Goal: Information Seeking & Learning: Learn about a topic

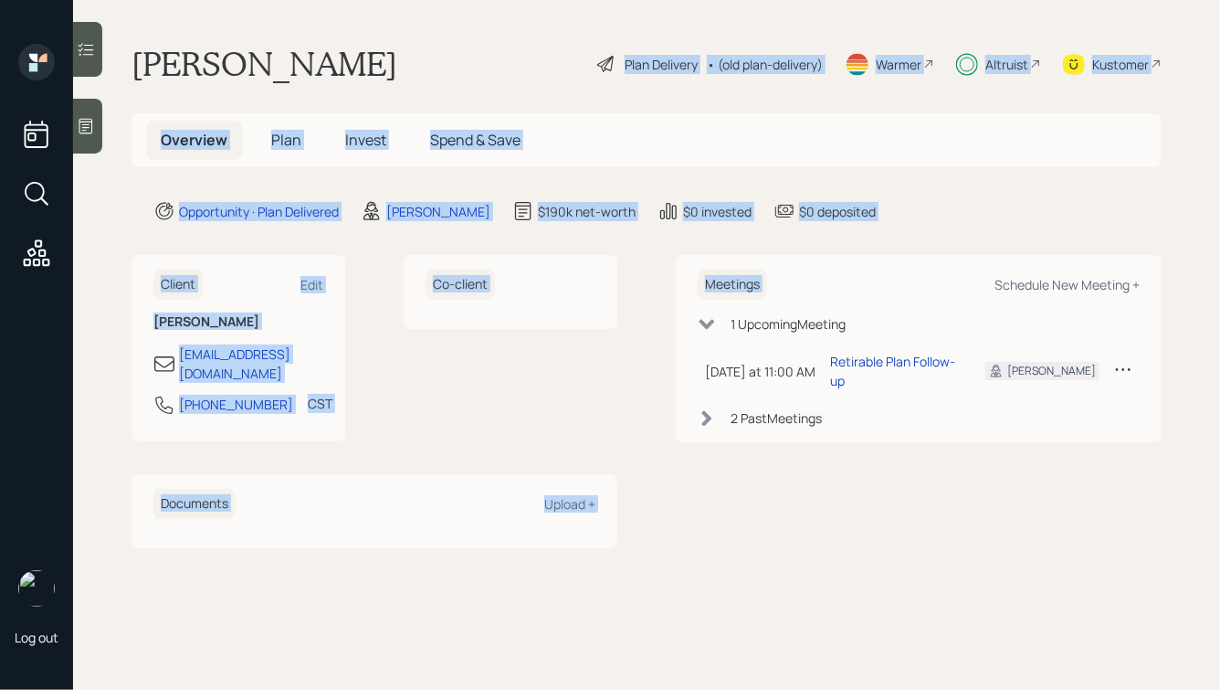
drag, startPoint x: 884, startPoint y: 240, endPoint x: 429, endPoint y: 5, distance: 511.8
click at [434, 10] on main "[PERSON_NAME] Plan Delivery • (old plan-delivery) Warmer Altruist Kustomer Over…" at bounding box center [646, 345] width 1147 height 690
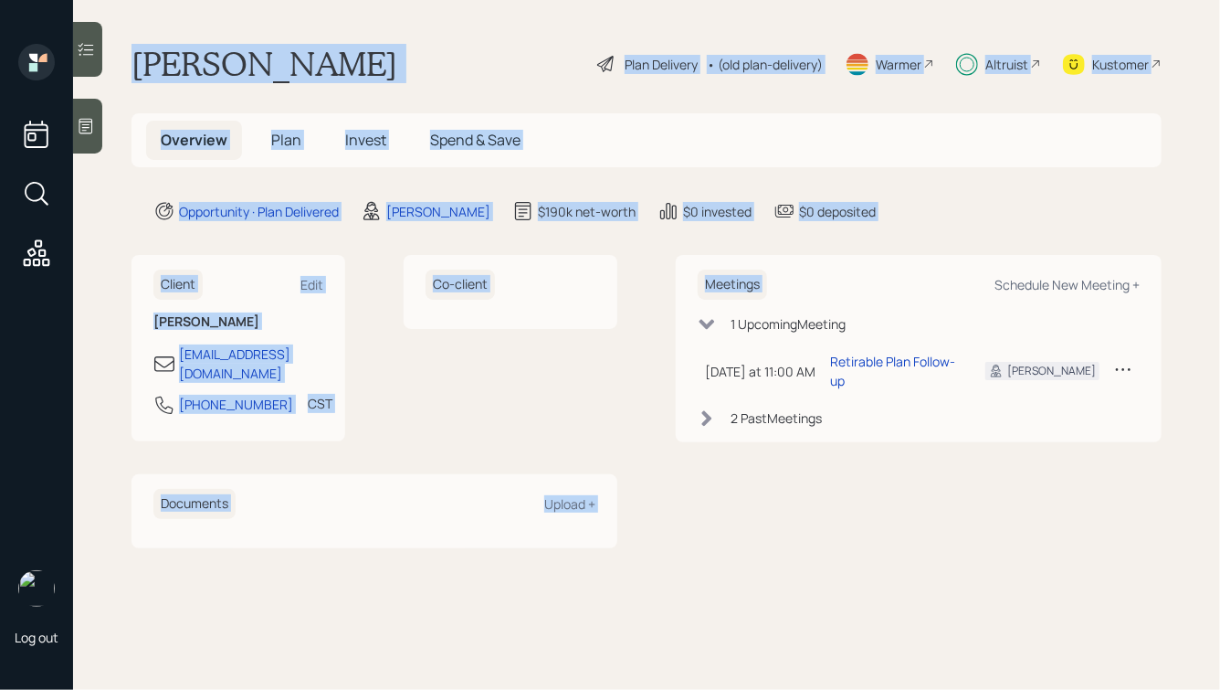
click at [384, 59] on div "[PERSON_NAME] Plan Delivery • (old plan-delivery) Warmer Altruist Kustomer" at bounding box center [647, 64] width 1030 height 40
drag, startPoint x: 134, startPoint y: 56, endPoint x: 711, endPoint y: 481, distance: 716.4
click at [711, 481] on main "[PERSON_NAME] Plan Delivery • (old plan-delivery) Warmer Altruist Kustomer Over…" at bounding box center [646, 345] width 1147 height 690
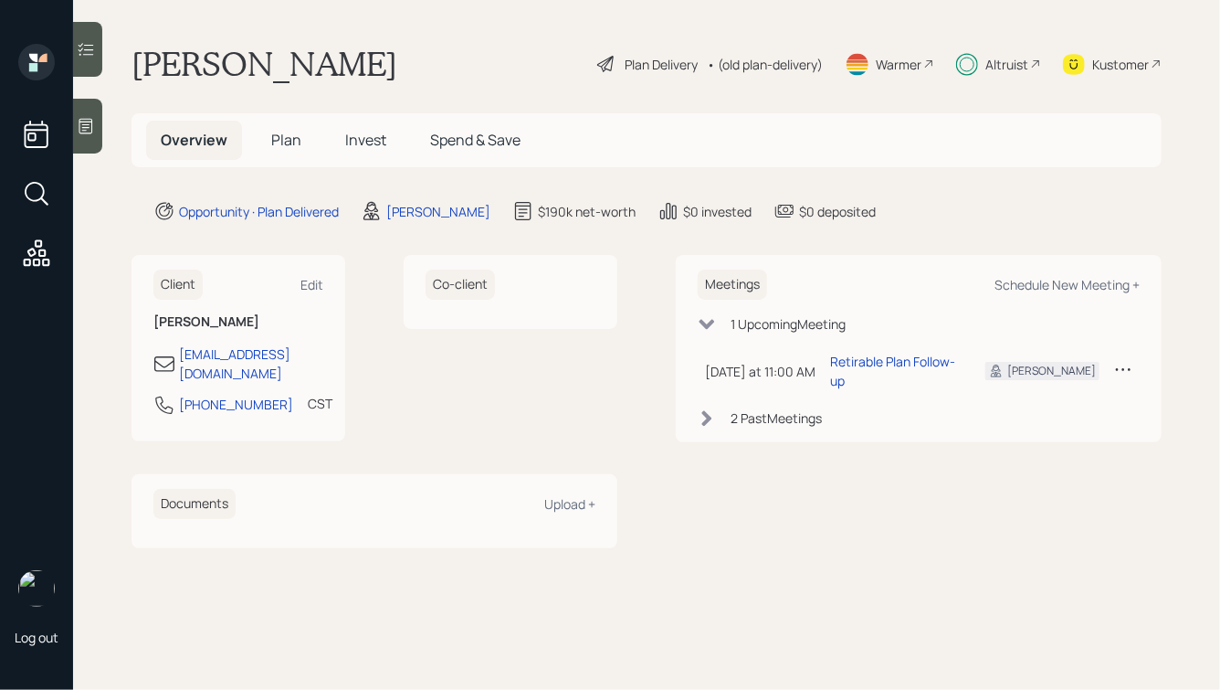
click at [711, 481] on div "Meetings Schedule New Meeting + 1 Upcoming Meeting [DATE] at 11:00 AM [DATE] 11…" at bounding box center [919, 401] width 486 height 292
click at [289, 142] on span "Plan" at bounding box center [286, 140] width 30 height 20
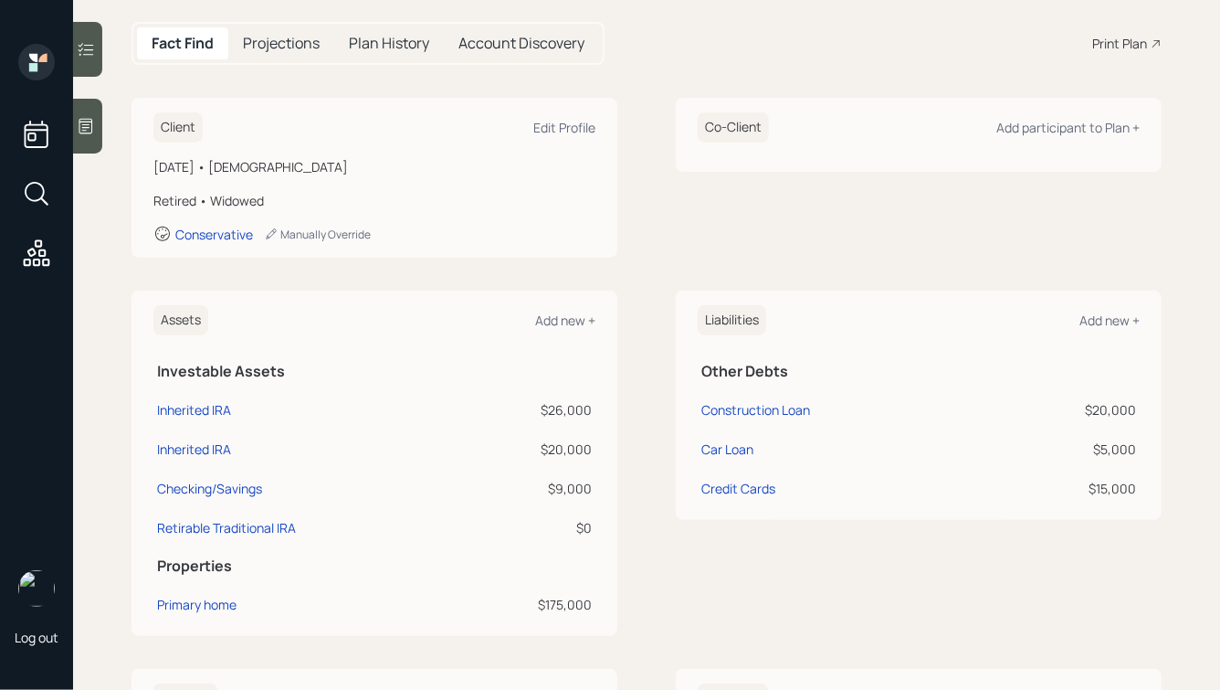
scroll to position [190, 0]
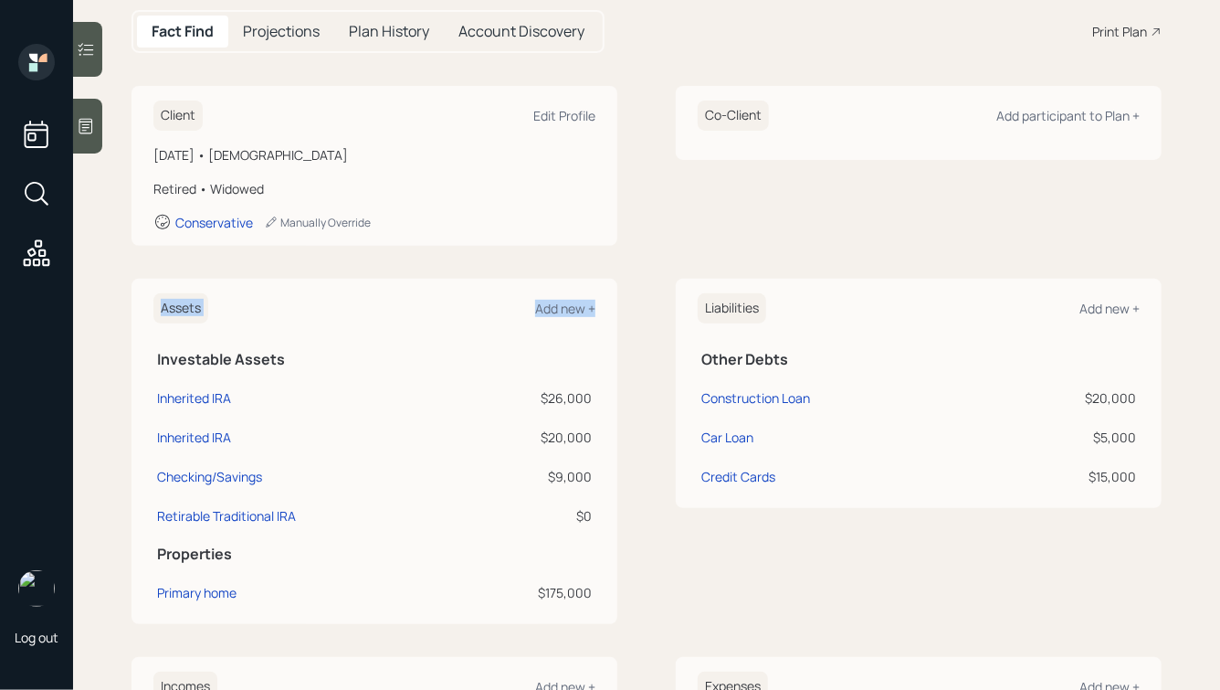
drag, startPoint x: 633, startPoint y: 607, endPoint x: 269, endPoint y: 249, distance: 510.8
click at [269, 250] on div "Client Edit Profile [DATE] • [DEMOGRAPHIC_DATA] Retired • Widowed Conservative …" at bounding box center [647, 658] width 1030 height 1144
click at [269, 248] on div "Client Edit Profile [DATE] • [DEMOGRAPHIC_DATA] Retired • Widowed Conservative …" at bounding box center [647, 658] width 1030 height 1144
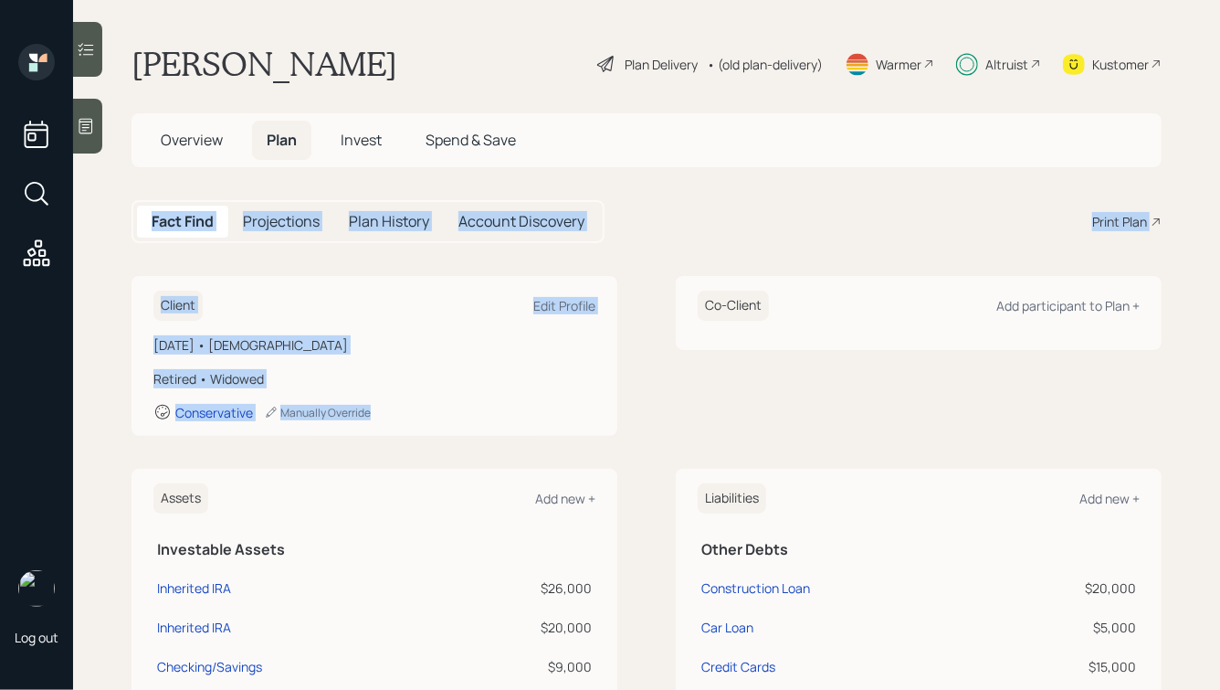
drag, startPoint x: 461, startPoint y: 442, endPoint x: 163, endPoint y: 172, distance: 402.8
click at [163, 172] on main "[PERSON_NAME] Plan Delivery • (old plan-delivery) Warmer Altruist Kustomer Over…" at bounding box center [646, 345] width 1147 height 690
click at [137, 182] on main "[PERSON_NAME] Plan Delivery • (old plan-delivery) Warmer Altruist Kustomer Over…" at bounding box center [646, 345] width 1147 height 690
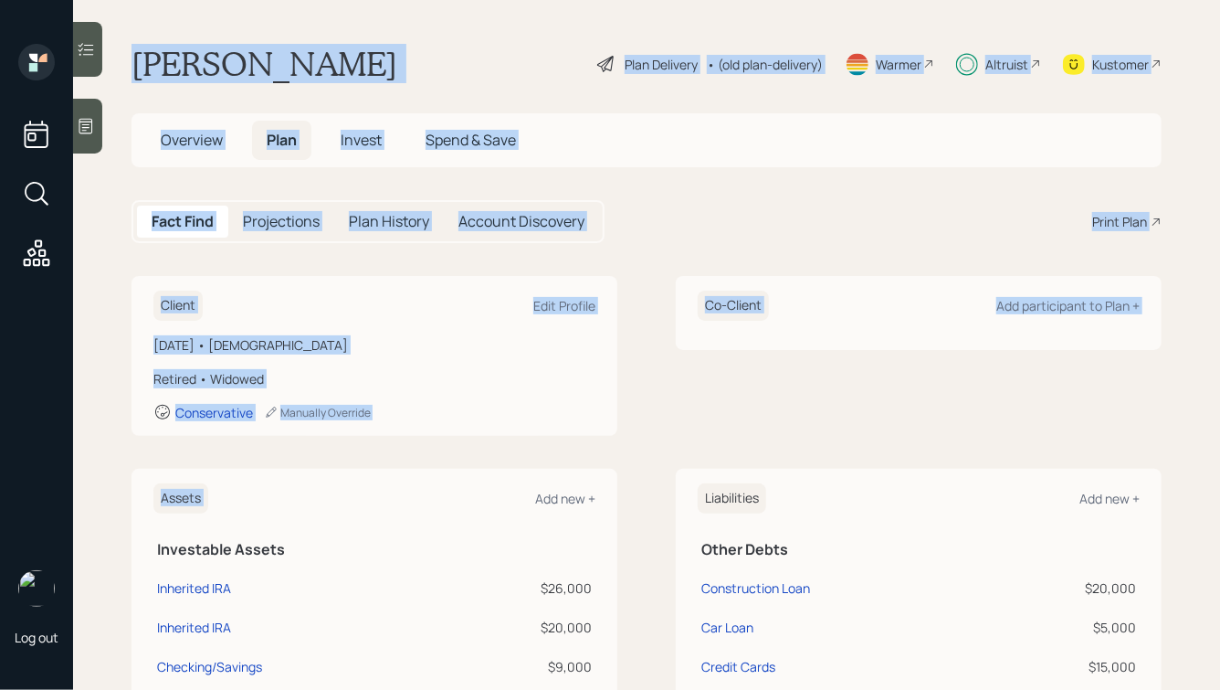
drag, startPoint x: 126, startPoint y: 43, endPoint x: 643, endPoint y: 452, distance: 659.3
click at [646, 454] on main "[PERSON_NAME] Plan Delivery • (old plan-delivery) Warmer Altruist Kustomer Over…" at bounding box center [646, 345] width 1147 height 690
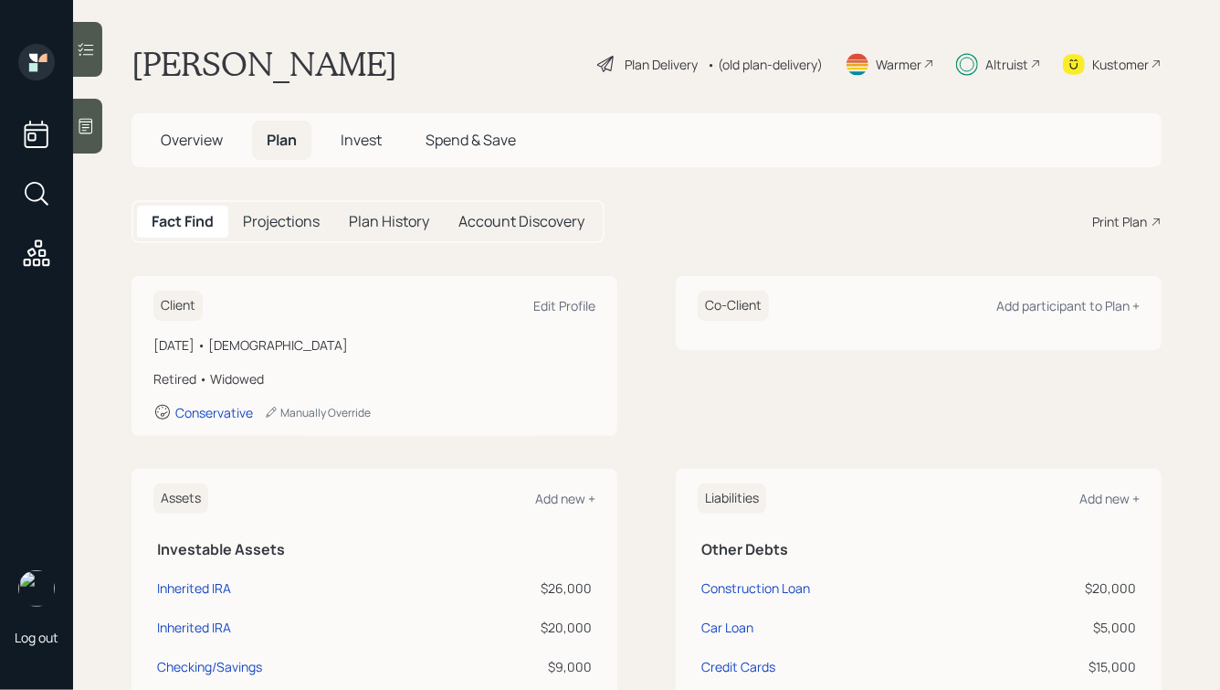
click at [648, 61] on div "Plan Delivery" at bounding box center [661, 64] width 73 height 19
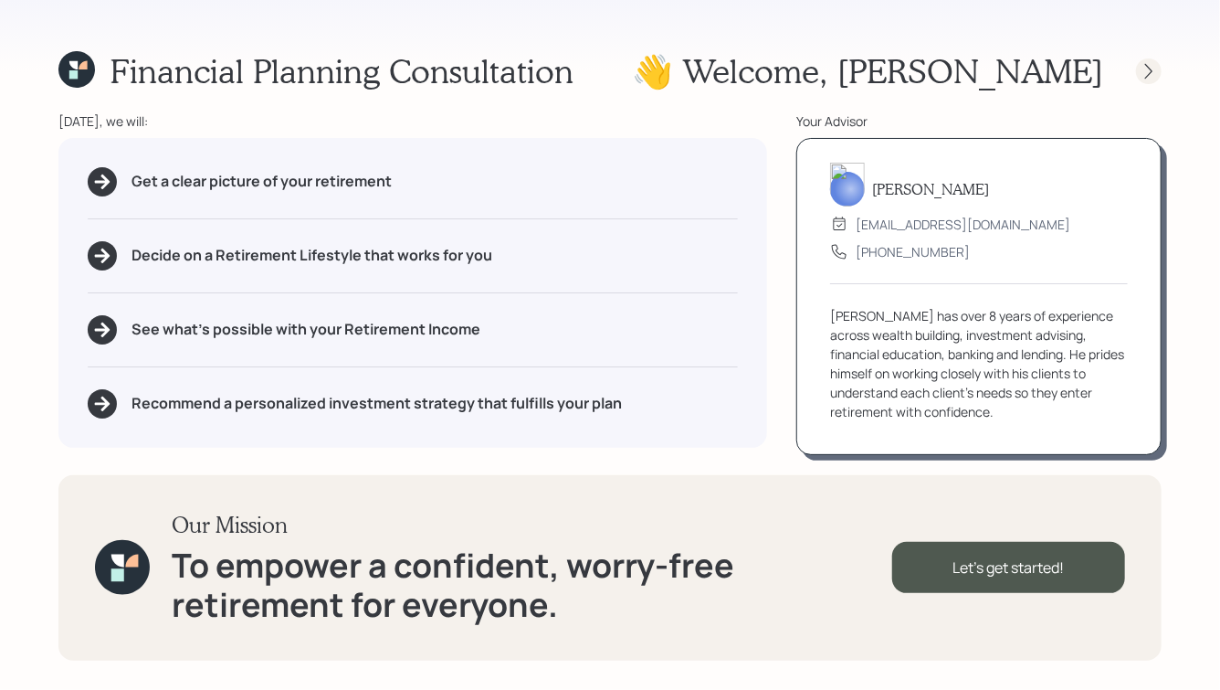
click at [1150, 77] on icon at bounding box center [1149, 71] width 18 height 18
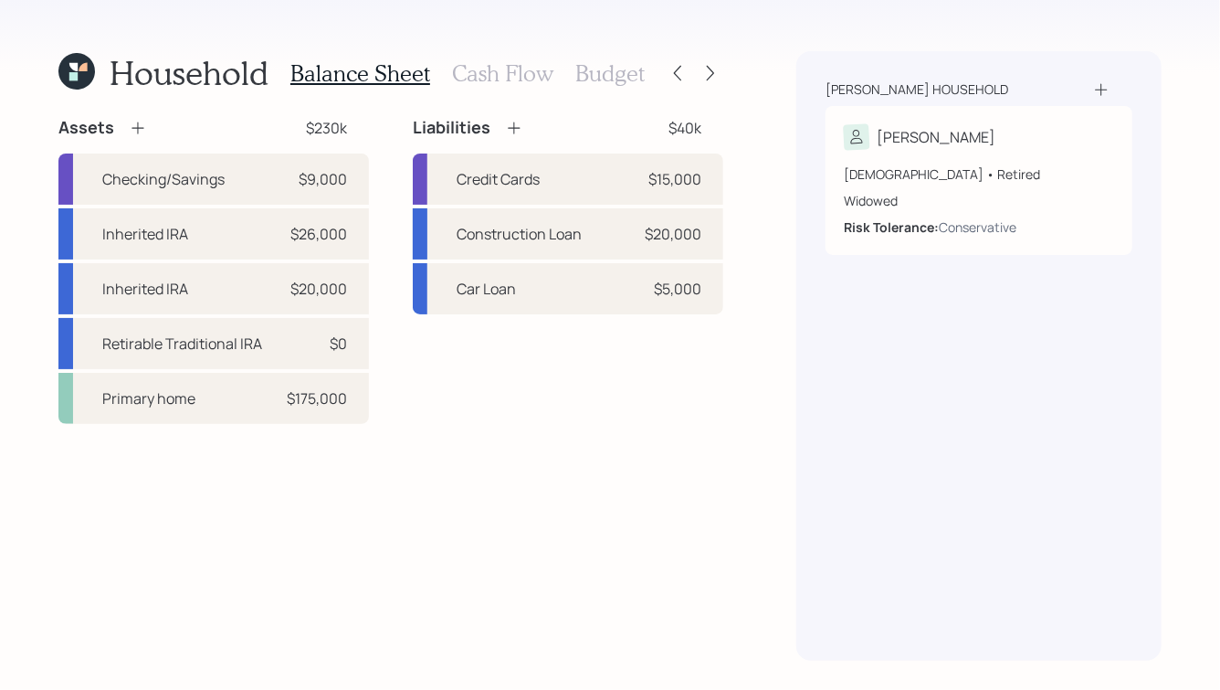
click at [569, 75] on div "Balance Sheet Cash Flow Budget" at bounding box center [467, 73] width 354 height 44
click at [605, 72] on h3 "Budget" at bounding box center [609, 73] width 69 height 26
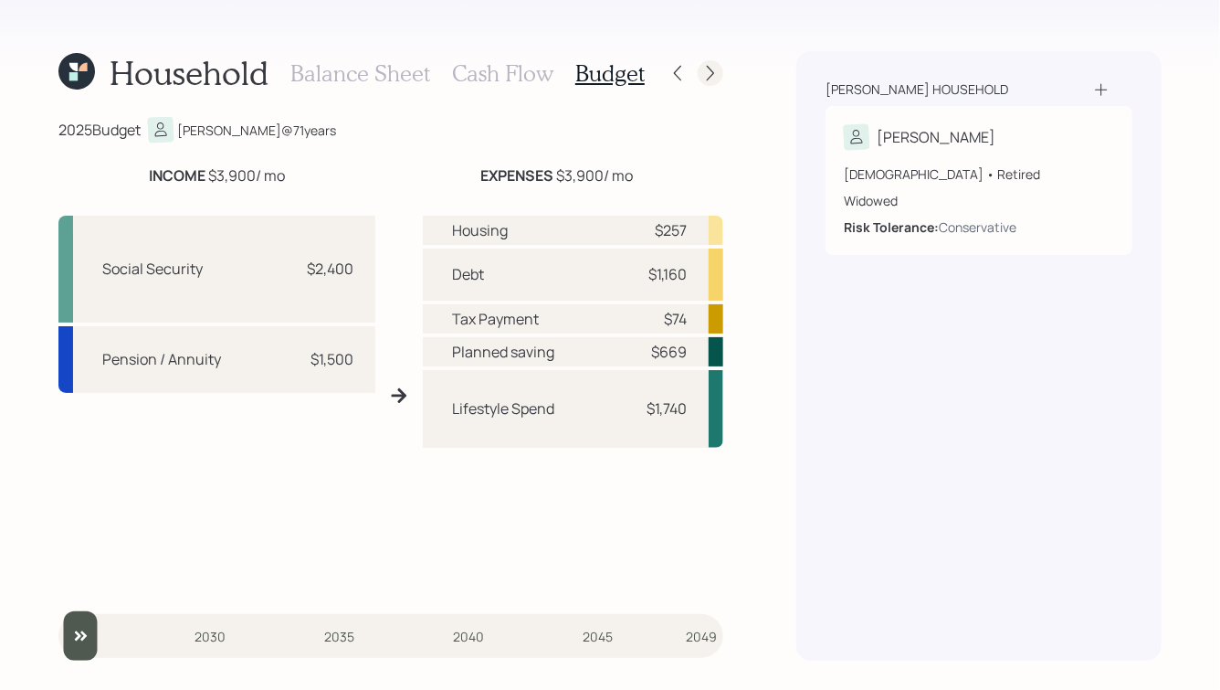
click at [711, 76] on icon at bounding box center [710, 74] width 7 height 16
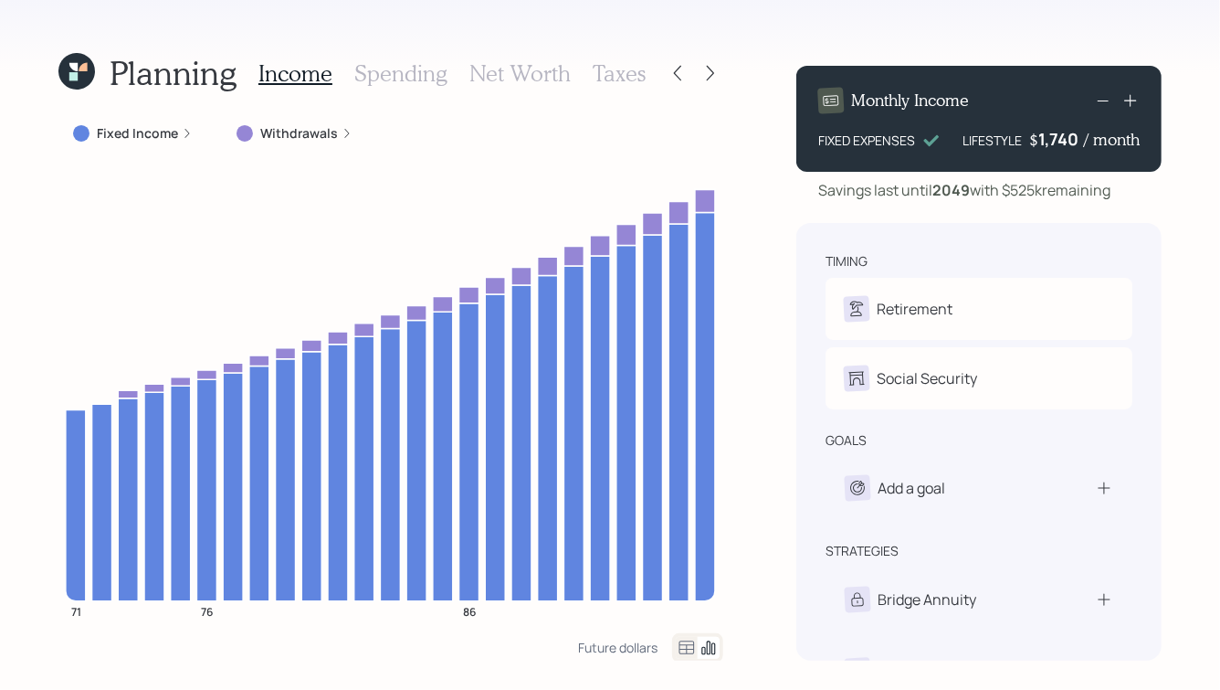
click at [637, 75] on h3 "Taxes" at bounding box center [619, 73] width 53 height 26
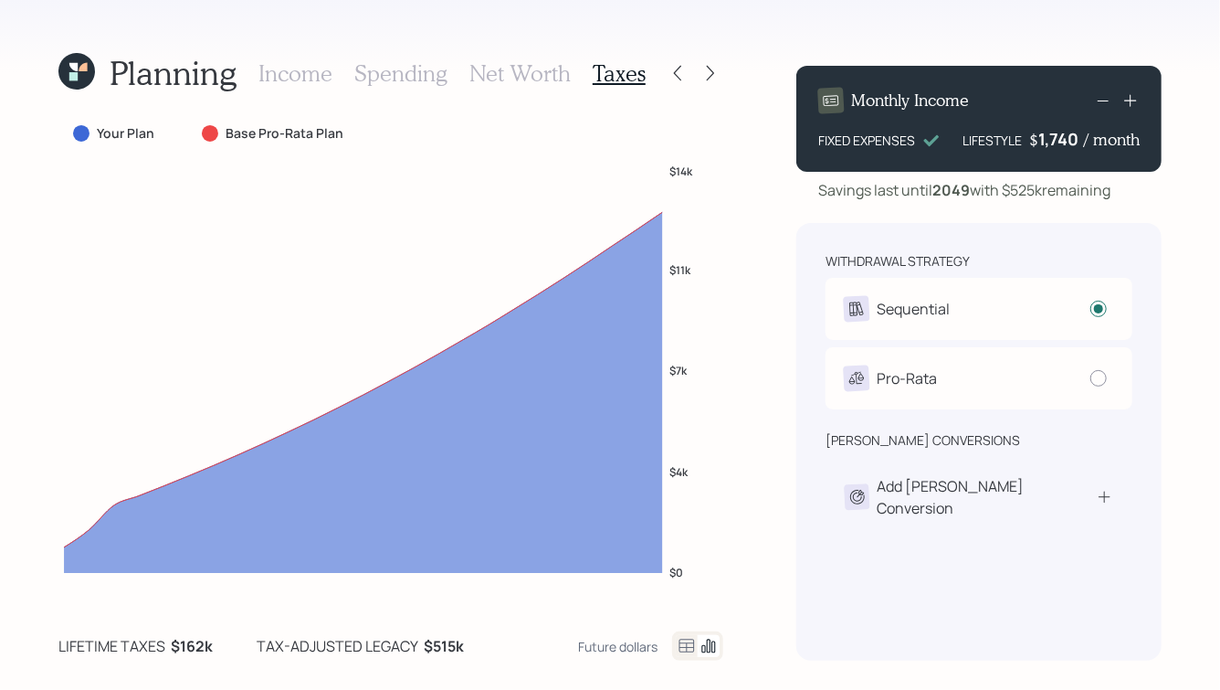
click at [520, 63] on h3 "Net Worth" at bounding box center [519, 73] width 101 height 26
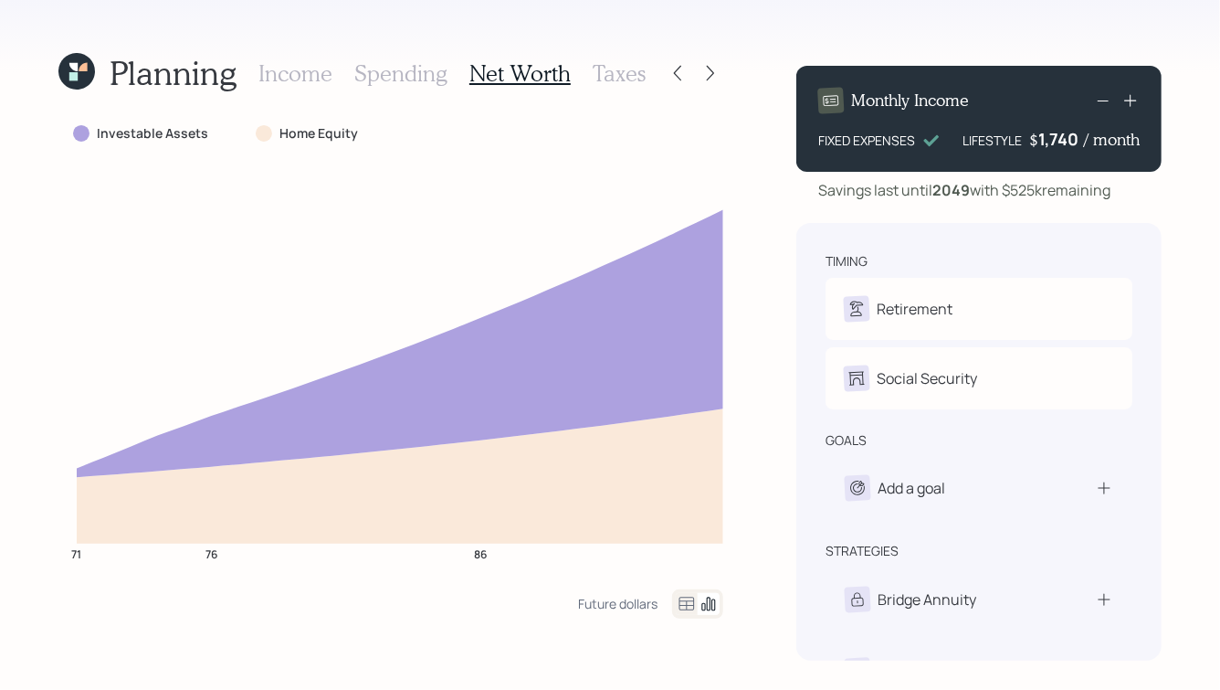
click at [607, 76] on h3 "Taxes" at bounding box center [619, 73] width 53 height 26
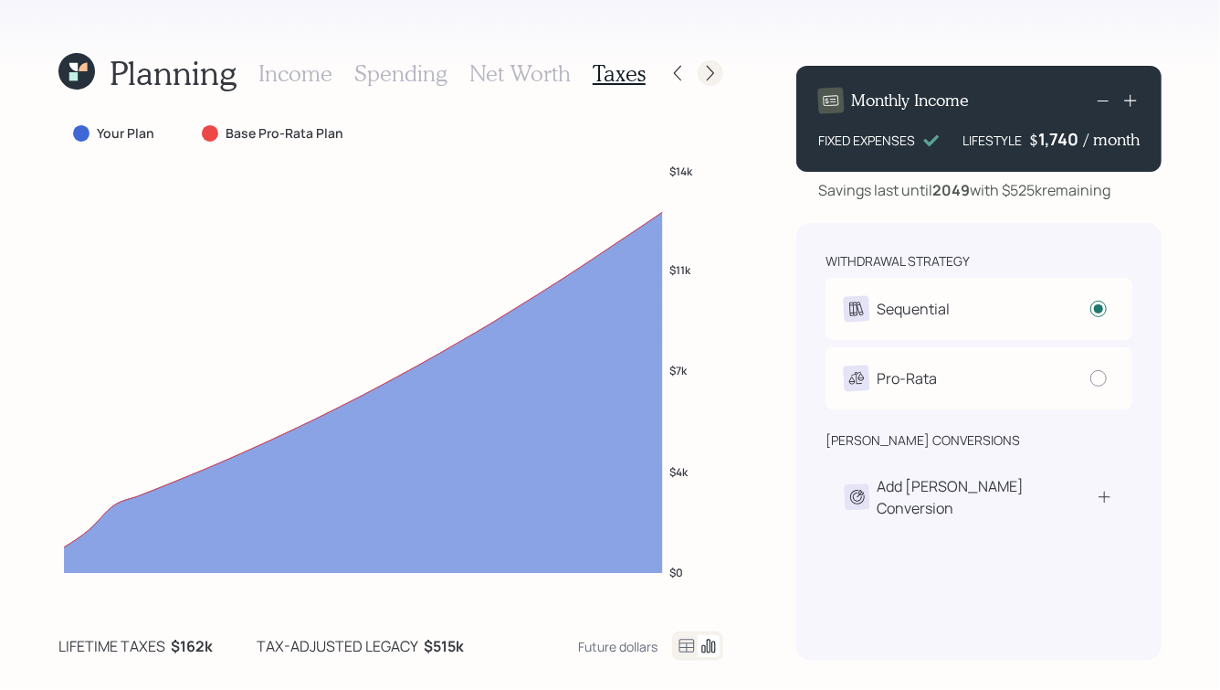
click at [718, 64] on icon at bounding box center [710, 73] width 18 height 18
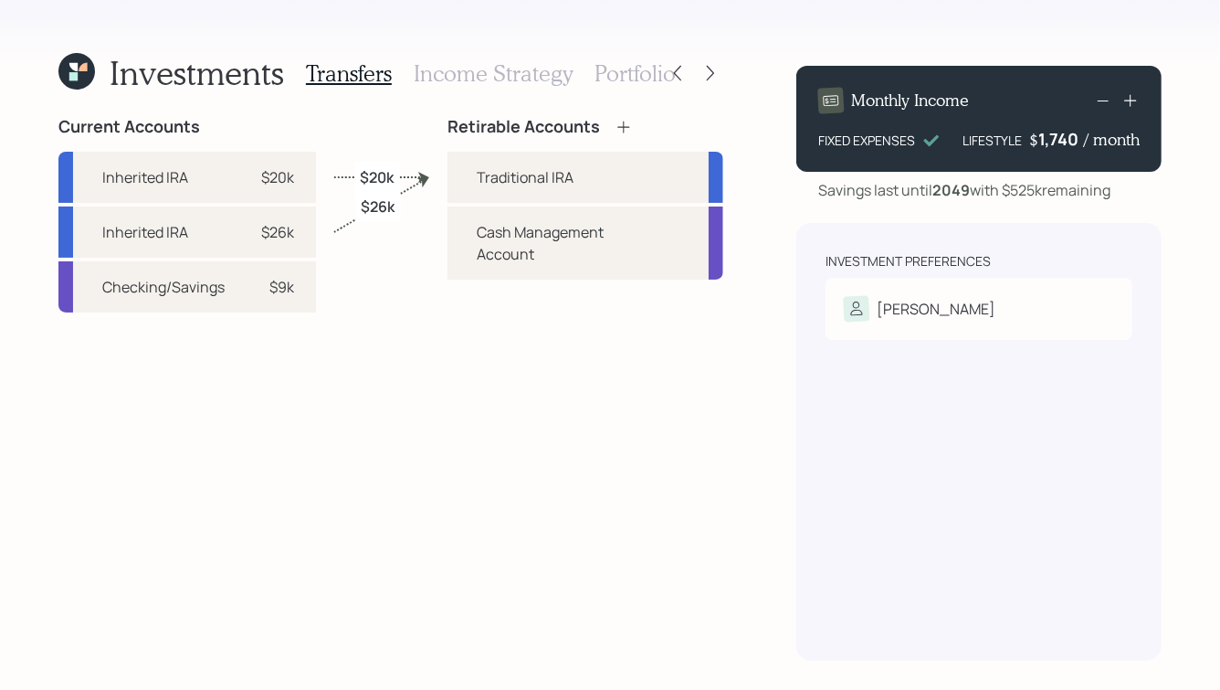
click at [482, 60] on h3 "Income Strategy" at bounding box center [493, 73] width 159 height 26
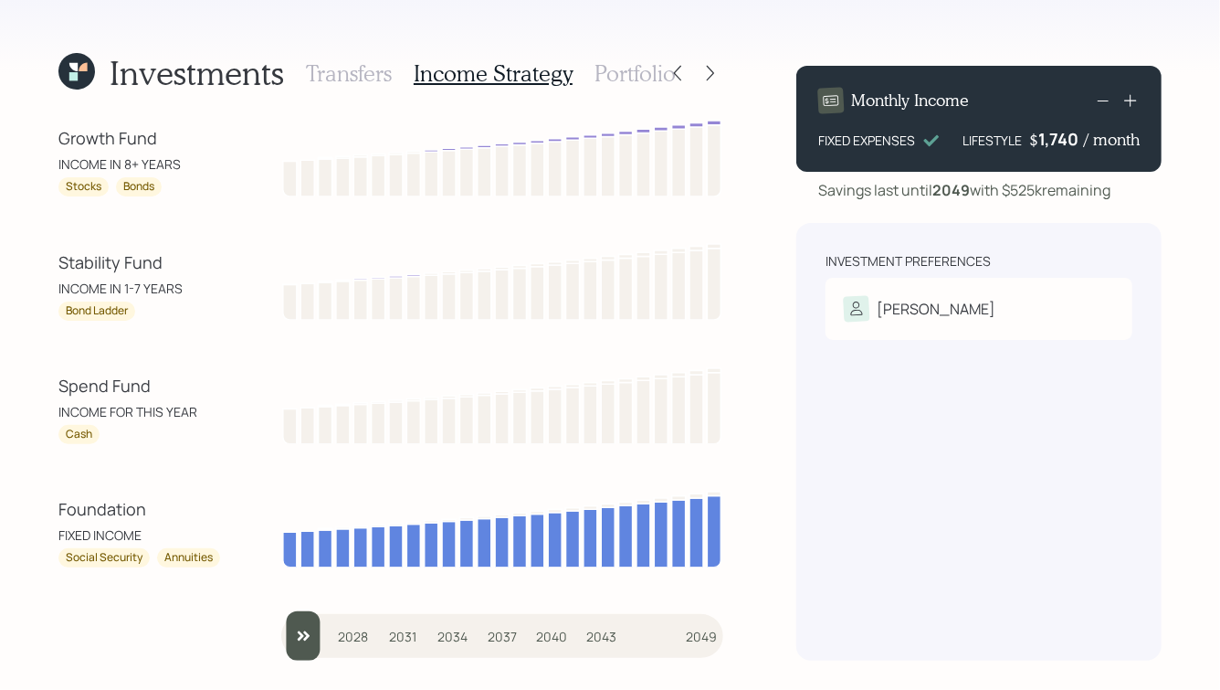
click at [77, 69] on icon at bounding box center [73, 67] width 8 height 8
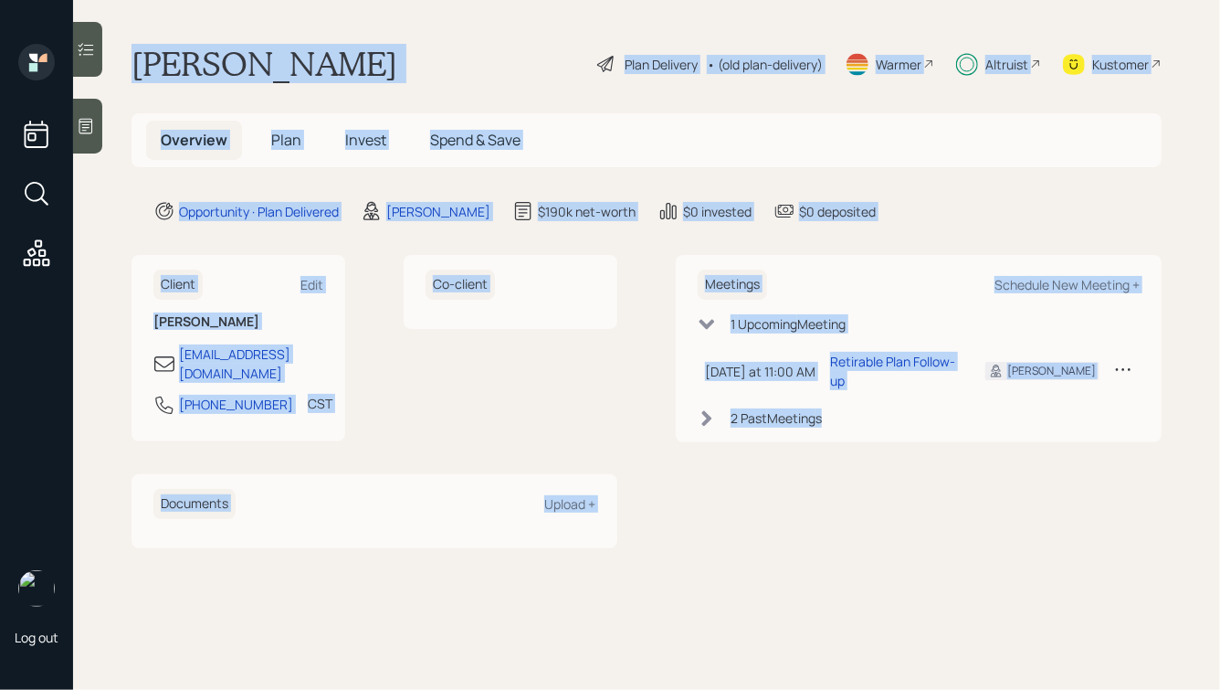
drag, startPoint x: 132, startPoint y: 45, endPoint x: 751, endPoint y: 484, distance: 759.2
click at [753, 484] on main "[PERSON_NAME] Plan Delivery • (old plan-delivery) Warmer Altruist Kustomer Over…" at bounding box center [646, 345] width 1147 height 690
click at [751, 484] on div "Meetings Schedule New Meeting + 1 Upcoming Meeting [DATE] at 11:00 AM [DATE] 11…" at bounding box center [919, 401] width 486 height 292
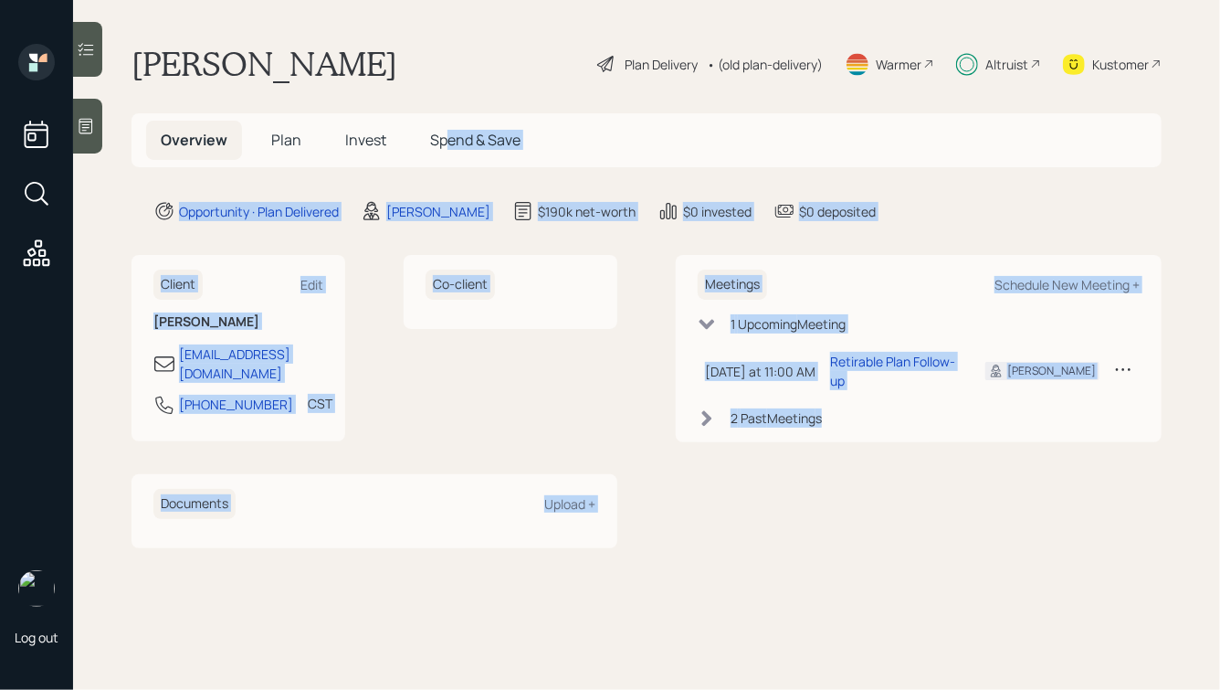
drag, startPoint x: 896, startPoint y: 457, endPoint x: 345, endPoint y: 56, distance: 681.2
click at [353, 68] on main "[PERSON_NAME] Plan Delivery • (old plan-delivery) Warmer Altruist Kustomer Over…" at bounding box center [646, 345] width 1147 height 690
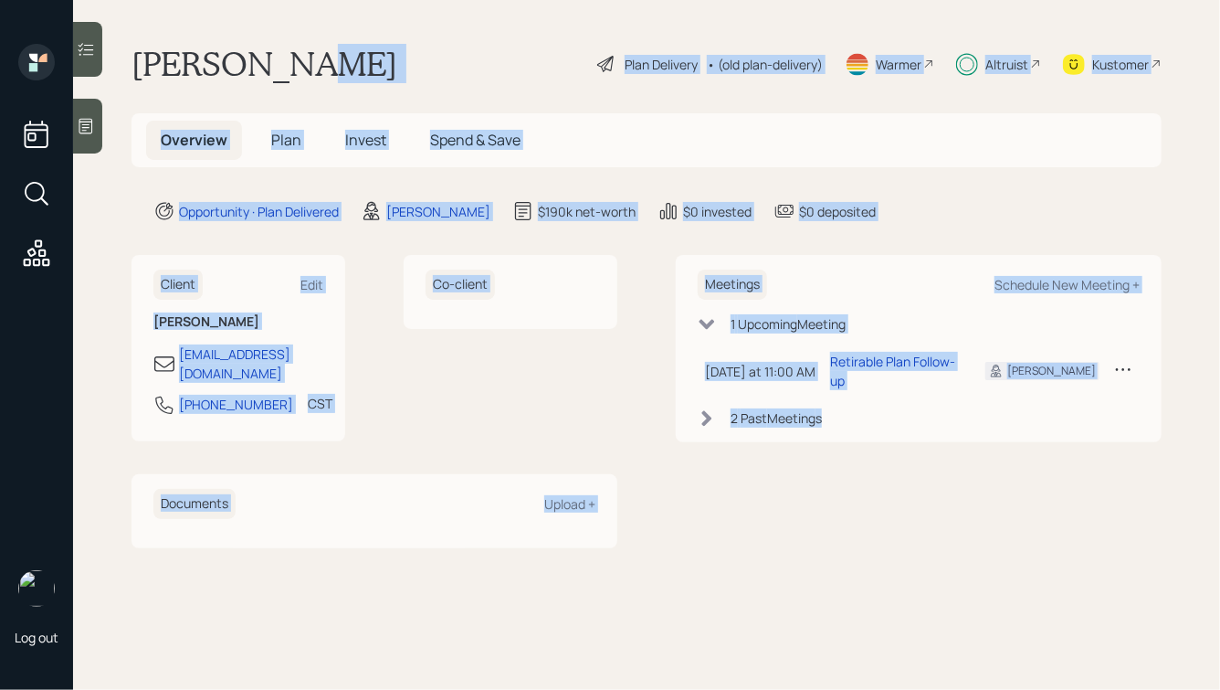
click at [345, 56] on div "[PERSON_NAME] Plan Delivery • (old plan-delivery) Warmer Altruist Kustomer" at bounding box center [647, 64] width 1030 height 40
drag, startPoint x: 561, startPoint y: 39, endPoint x: 979, endPoint y: 545, distance: 656.5
click at [979, 545] on main "[PERSON_NAME] Plan Delivery • (old plan-delivery) Warmer Altruist Kustomer Over…" at bounding box center [646, 345] width 1147 height 690
drag, startPoint x: 1058, startPoint y: 512, endPoint x: 505, endPoint y: 23, distance: 738.2
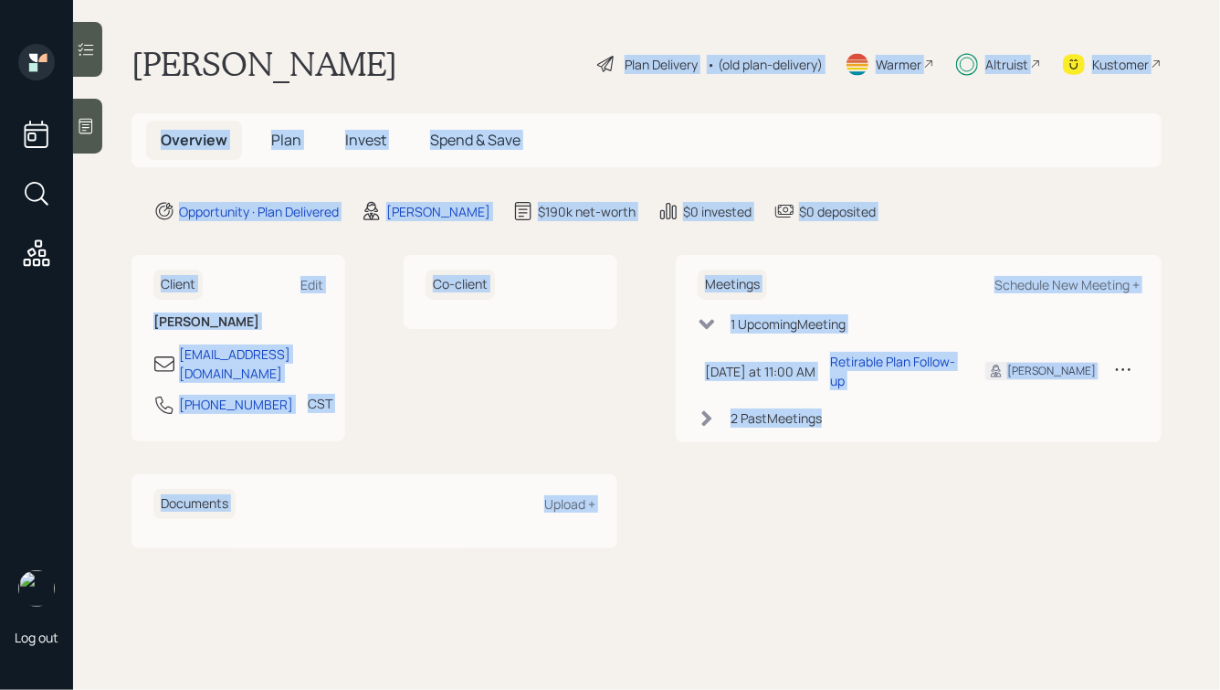
click at [505, 23] on main "[PERSON_NAME] Plan Delivery • (old plan-delivery) Warmer Altruist Kustomer Over…" at bounding box center [646, 345] width 1147 height 690
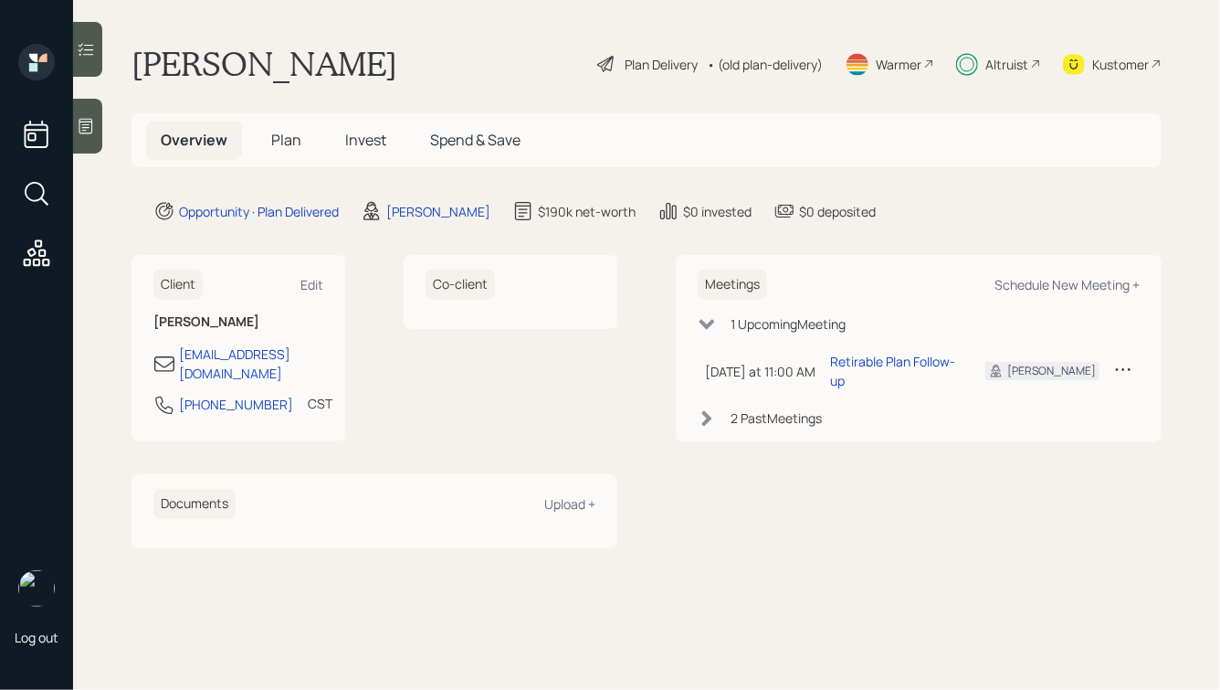
click at [444, 58] on div "[PERSON_NAME] Plan Delivery • (old plan-delivery) Warmer Altruist Kustomer" at bounding box center [647, 64] width 1030 height 40
